Goal: Transaction & Acquisition: Purchase product/service

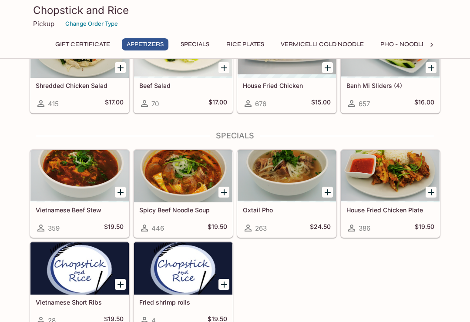
scroll to position [283, 0]
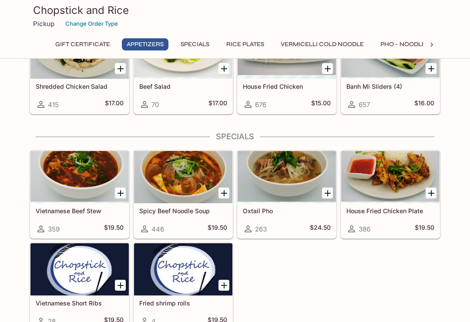
click at [297, 179] on div at bounding box center [287, 177] width 98 height 52
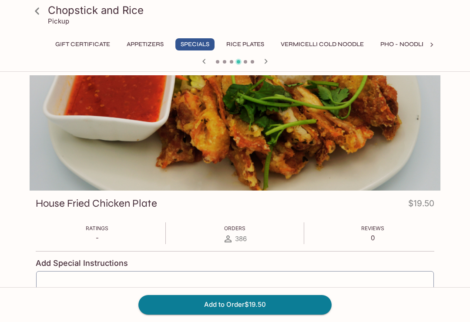
click at [361, 131] on div at bounding box center [235, 132] width 411 height 115
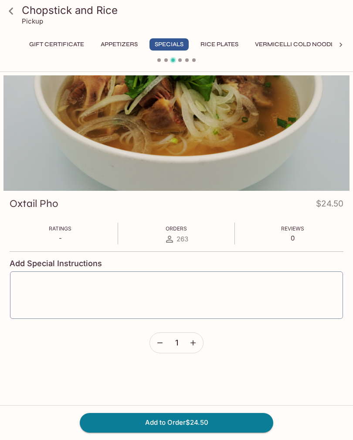
click at [11, 15] on icon at bounding box center [10, 10] width 15 height 15
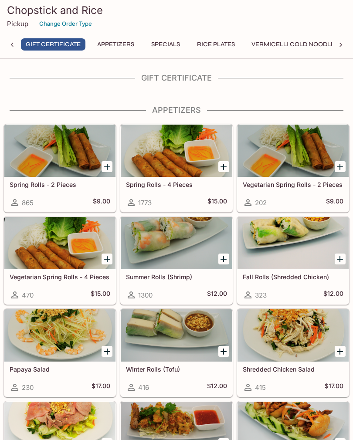
click at [73, 26] on button "Change Order Type" at bounding box center [65, 24] width 61 height 14
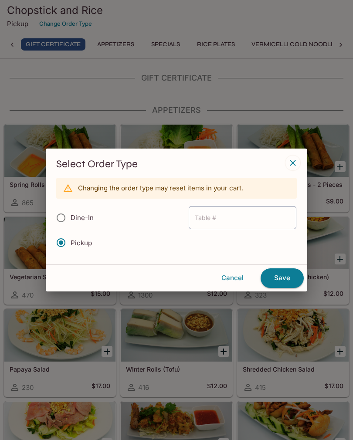
click at [60, 220] on input "Dine-In" at bounding box center [61, 218] width 18 height 18
radio input "true"
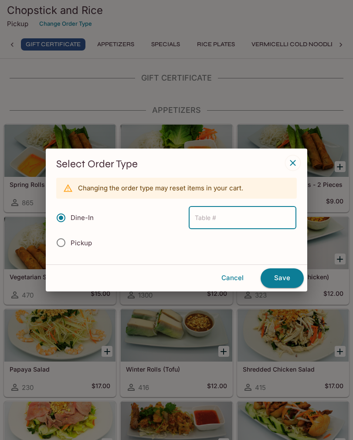
click at [284, 284] on button "Save" at bounding box center [281, 277] width 43 height 19
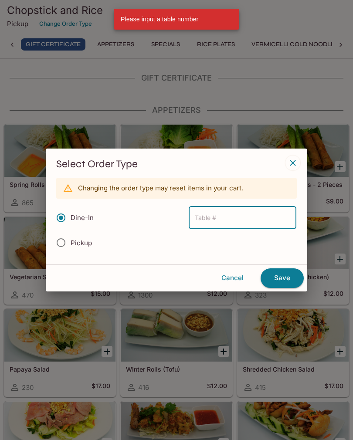
click at [297, 156] on div "Select Order Type Changing the order type may reset items in your cart. Dine-In…" at bounding box center [176, 207] width 261 height 116
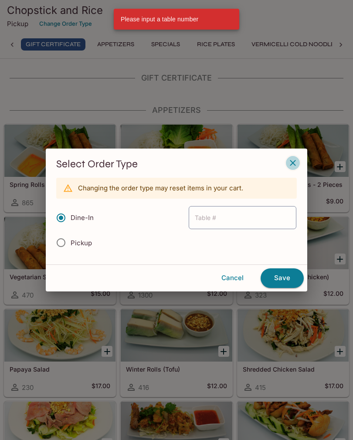
click at [294, 161] on icon "button" at bounding box center [293, 163] width 6 height 6
